Goal: Task Accomplishment & Management: Use online tool/utility

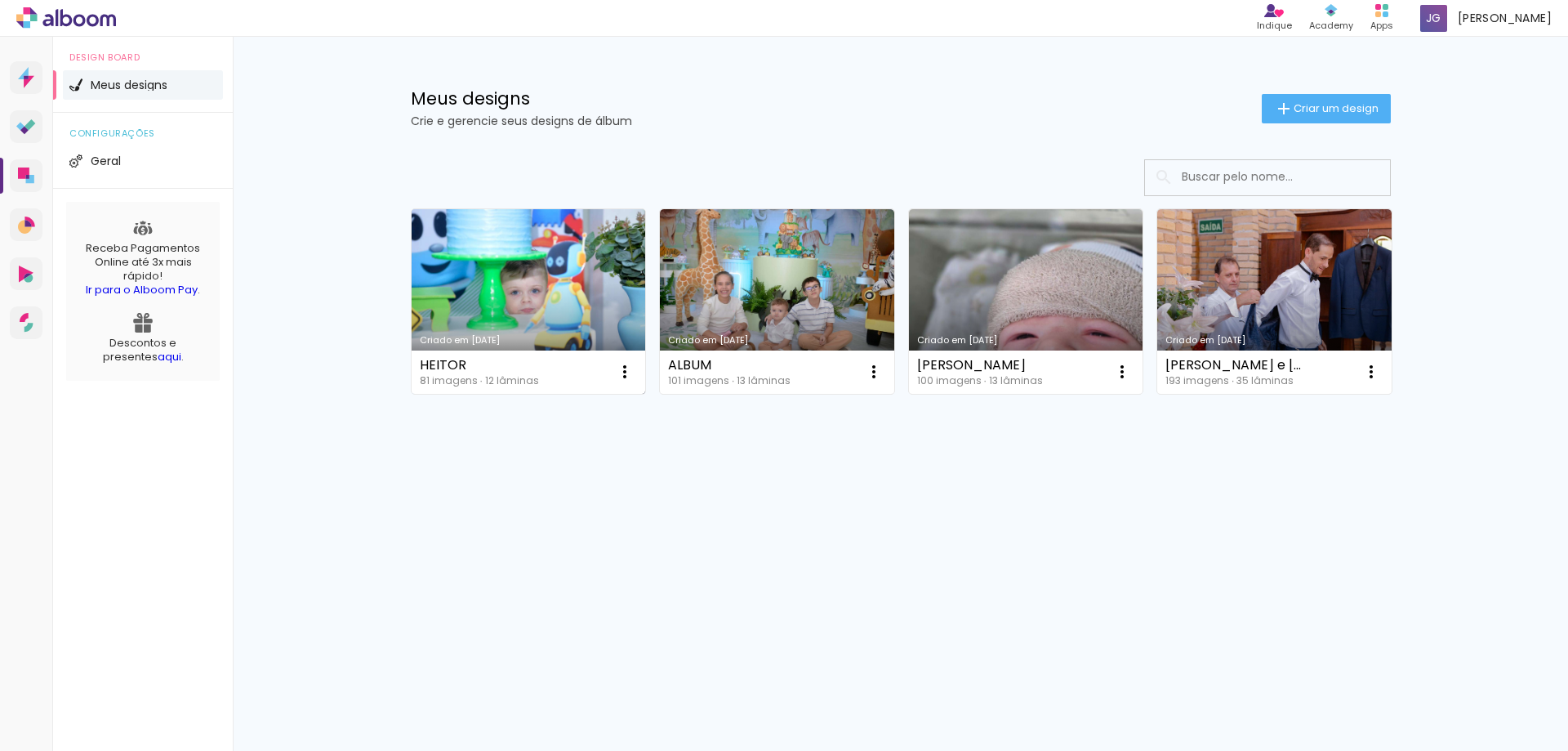
click at [551, 278] on link "Criado em [DATE]" at bounding box center [529, 301] width 235 height 185
